Goal: Task Accomplishment & Management: Manage account settings

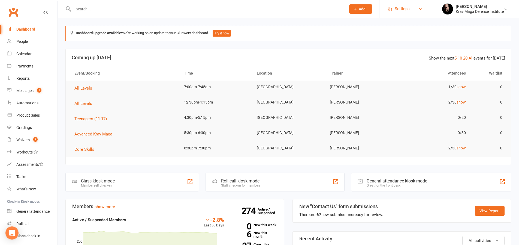
click at [404, 11] on span "Settings" at bounding box center [402, 9] width 15 height 12
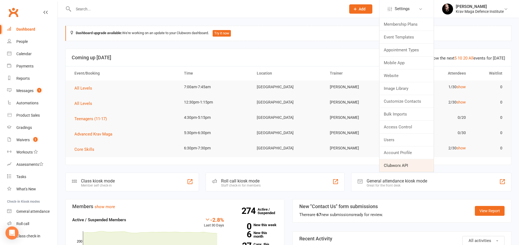
click at [399, 167] on link "Clubworx API" at bounding box center [407, 165] width 54 height 13
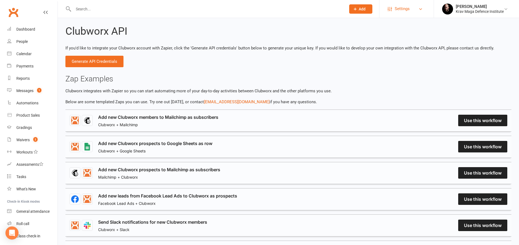
click at [402, 9] on span "Settings" at bounding box center [402, 9] width 15 height 12
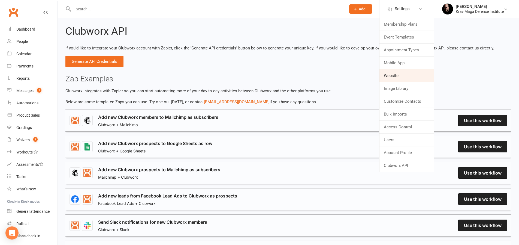
click at [399, 75] on link "Website" at bounding box center [407, 75] width 54 height 13
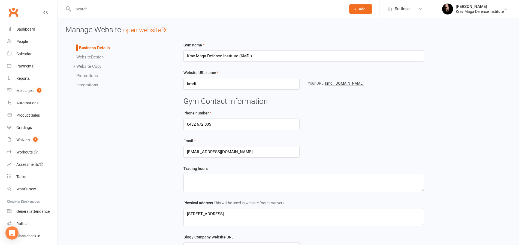
click at [92, 85] on link "Integrations" at bounding box center [87, 84] width 22 height 5
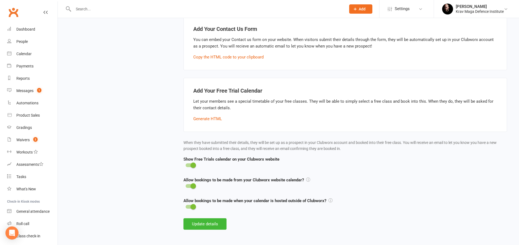
scroll to position [112, 0]
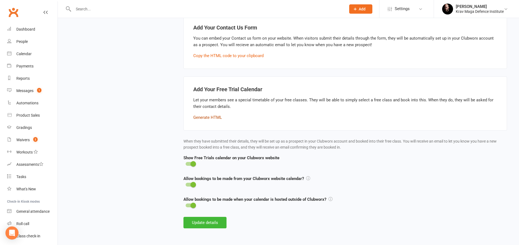
click at [208, 118] on button "Generate HTML" at bounding box center [207, 117] width 29 height 7
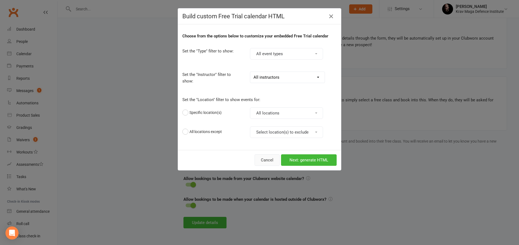
click at [269, 160] on button "Cancel" at bounding box center [267, 159] width 25 height 11
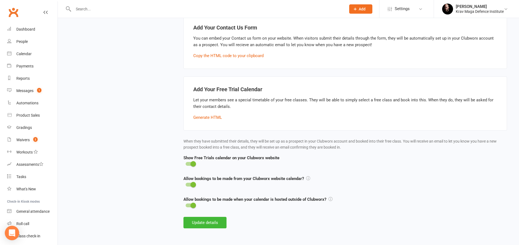
click at [11, 233] on icon "Open Intercom Messenger" at bounding box center [12, 232] width 6 height 7
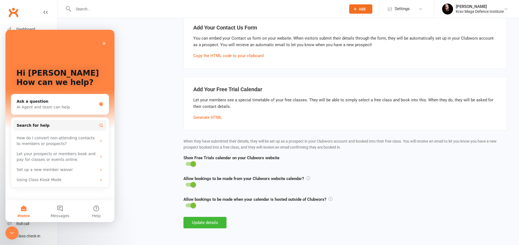
scroll to position [0, 0]
click at [57, 209] on button "Messages" at bounding box center [60, 211] width 36 height 22
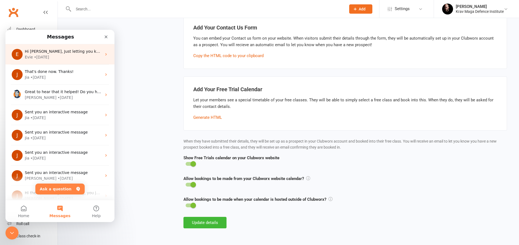
click at [69, 57] on div "[PERSON_NAME] • [DATE]" at bounding box center [63, 57] width 77 height 6
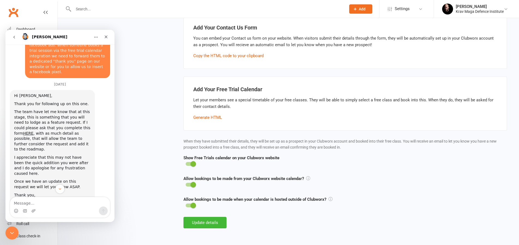
scroll to position [1240, 0]
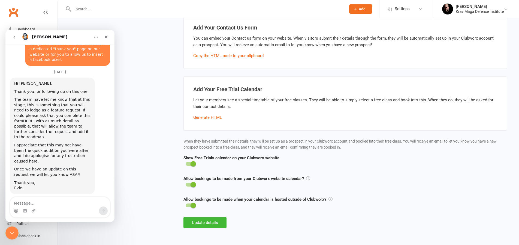
click at [17, 36] on button "go back" at bounding box center [14, 37] width 10 height 10
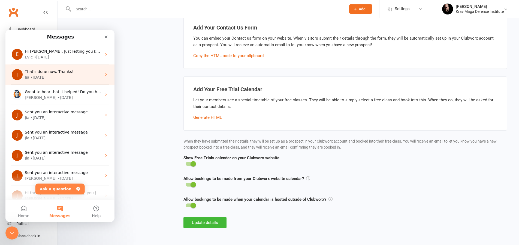
click at [45, 73] on span "That's done now. Thanks!" at bounding box center [49, 71] width 49 height 4
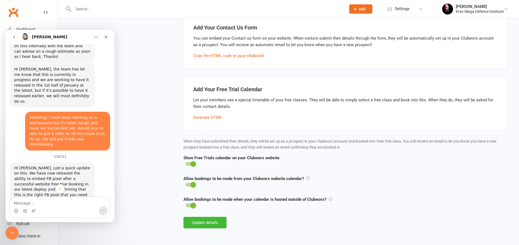
scroll to position [1442, 0]
click at [29, 164] on div "Hi [PERSON_NAME], just a quick update on this. We have now released the ability…" at bounding box center [52, 182] width 76 height 37
copy div "1750562265229383"
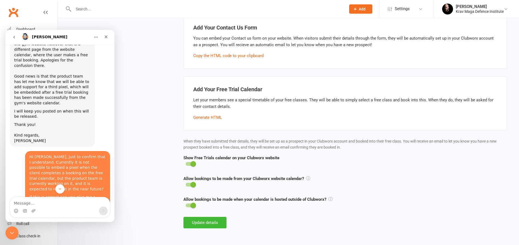
scroll to position [1245, 0]
click at [106, 36] on icon "Close" at bounding box center [106, 36] width 3 height 3
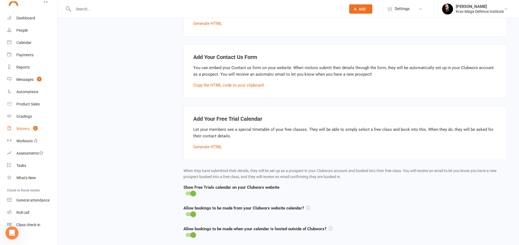
scroll to position [12, 0]
click at [29, 79] on div "Messages" at bounding box center [24, 78] width 17 height 4
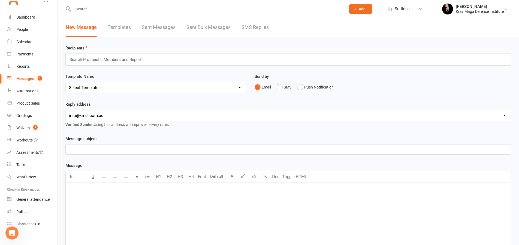
click at [12, 231] on icon "Open Intercom Messenger" at bounding box center [12, 232] width 4 height 4
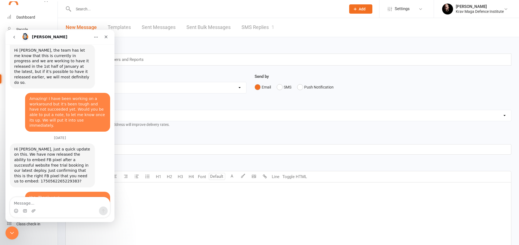
scroll to position [1461, 0]
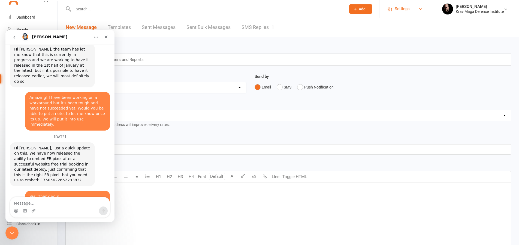
click at [400, 11] on span "Settings" at bounding box center [402, 9] width 15 height 12
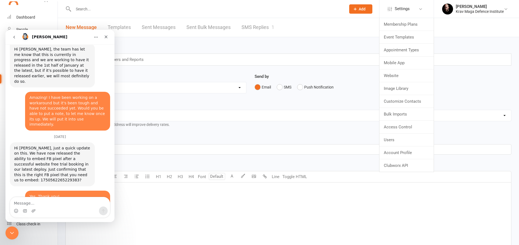
click at [305, 23] on div "New Message Templates Sent Messages Sent Bulk Messages SMS Replies 1" at bounding box center [288, 27] width 461 height 19
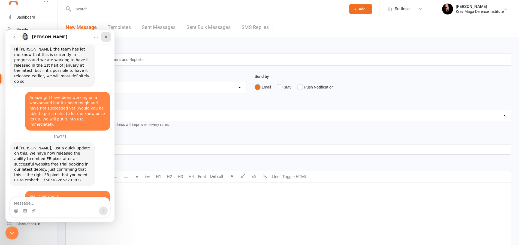
click at [106, 35] on icon "Close" at bounding box center [106, 37] width 4 height 4
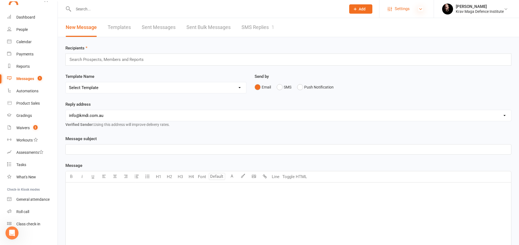
click at [419, 10] on icon at bounding box center [421, 9] width 4 height 4
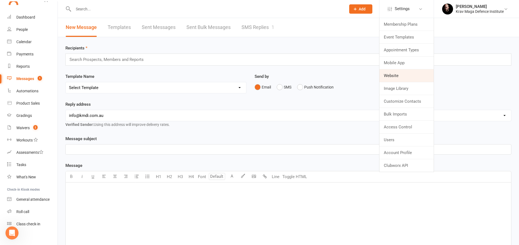
click at [391, 76] on link "Website" at bounding box center [407, 75] width 54 height 13
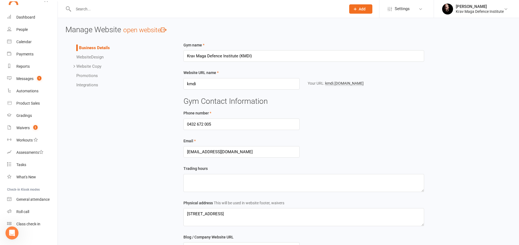
click at [89, 85] on link "Integrations" at bounding box center [87, 84] width 22 height 5
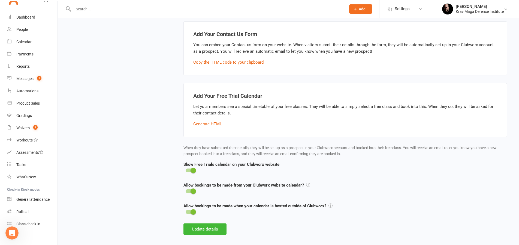
scroll to position [112, 0]
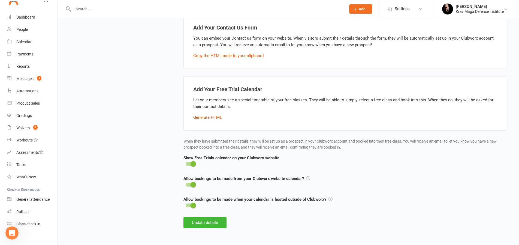
click at [207, 115] on button "Generate HTML" at bounding box center [207, 117] width 29 height 7
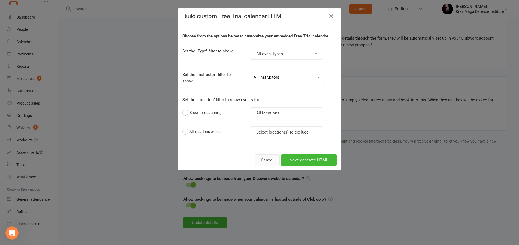
click at [266, 158] on button "Cancel" at bounding box center [267, 159] width 25 height 11
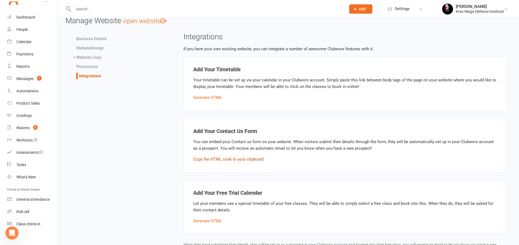
scroll to position [0, 0]
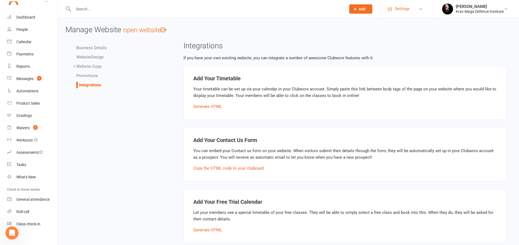
click at [411, 9] on link "Settings" at bounding box center [407, 9] width 38 height 12
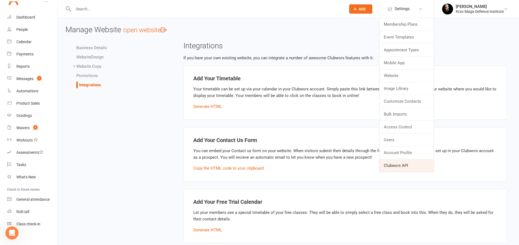
click at [391, 168] on link "Clubworx API" at bounding box center [407, 165] width 54 height 13
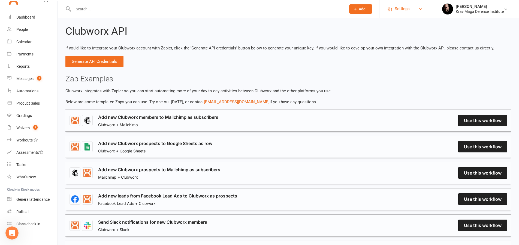
click at [402, 9] on span "Settings" at bounding box center [402, 9] width 15 height 12
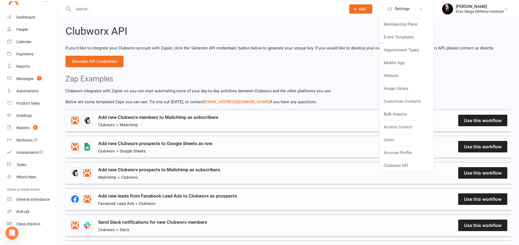
click at [245, 63] on div "Clubworx API If you'd like to integrate your Clubworx account with Zapier, clic…" at bounding box center [288, 207] width 461 height 378
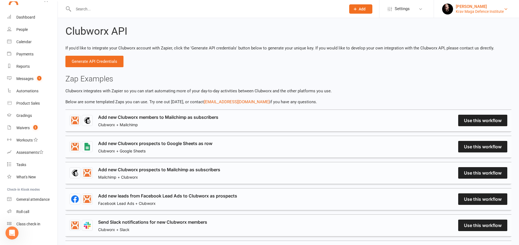
click at [476, 13] on div "Krav Maga Defence Institute" at bounding box center [480, 11] width 48 height 5
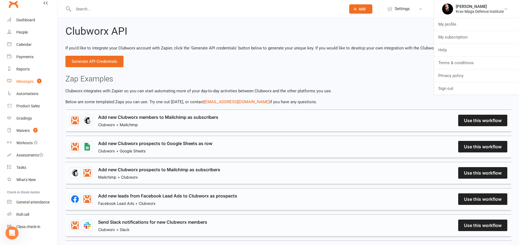
scroll to position [18, 0]
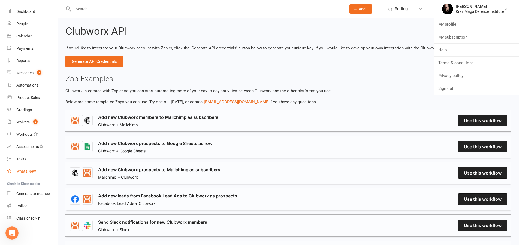
click at [24, 170] on div "What's New" at bounding box center [26, 171] width 20 height 4
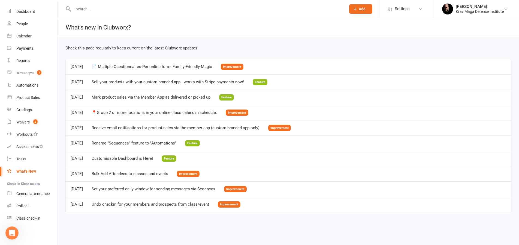
click at [88, 10] on input "text" at bounding box center [207, 9] width 270 height 8
type input "p"
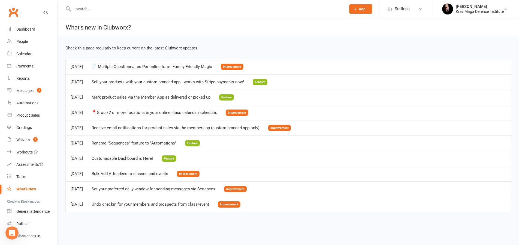
click at [44, 12] on icon at bounding box center [45, 12] width 4 height 4
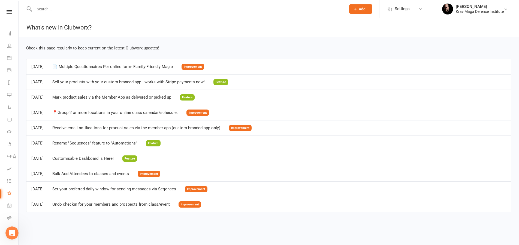
click at [5, 10] on link at bounding box center [9, 12] width 18 height 4
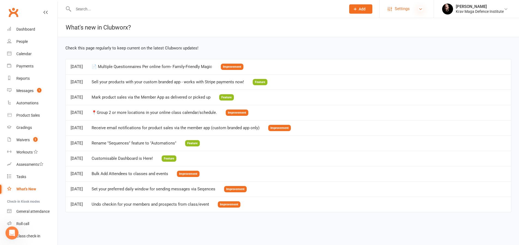
click at [419, 9] on icon at bounding box center [421, 9] width 4 height 4
